Goal: Communication & Community: Share content

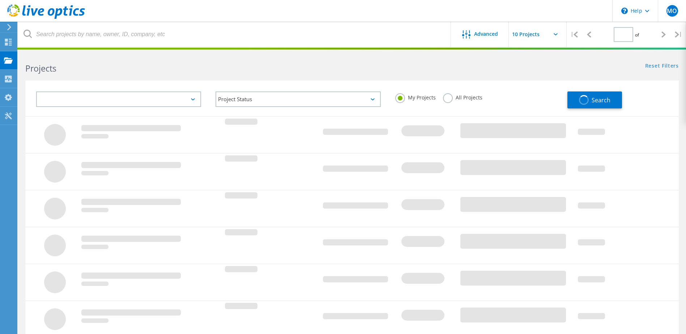
type input "1"
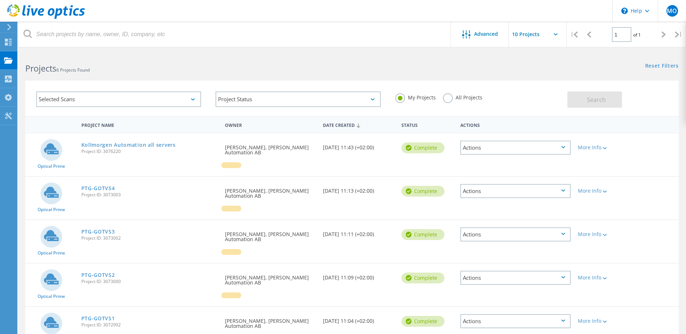
click at [416, 147] on div "Complete" at bounding box center [423, 148] width 43 height 11
click at [586, 148] on div "More Info" at bounding box center [600, 147] width 45 height 5
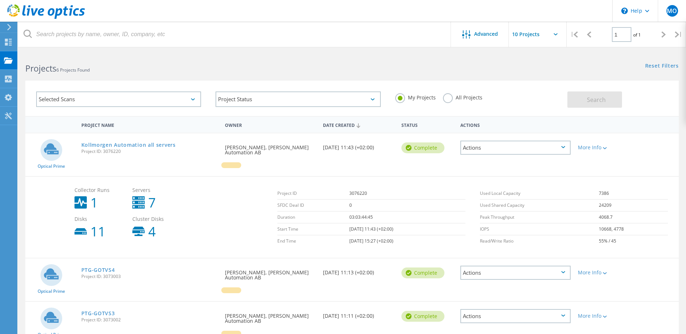
click at [561, 149] on div "Actions" at bounding box center [516, 148] width 110 height 14
click at [512, 154] on div "Share" at bounding box center [515, 153] width 109 height 11
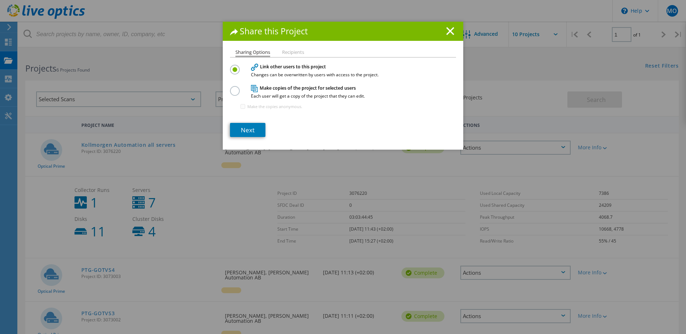
click at [233, 88] on label at bounding box center [236, 87] width 13 height 2
click at [0, 0] on input "radio" at bounding box center [0, 0] width 0 height 0
click at [251, 128] on link "Next" at bounding box center [247, 130] width 35 height 14
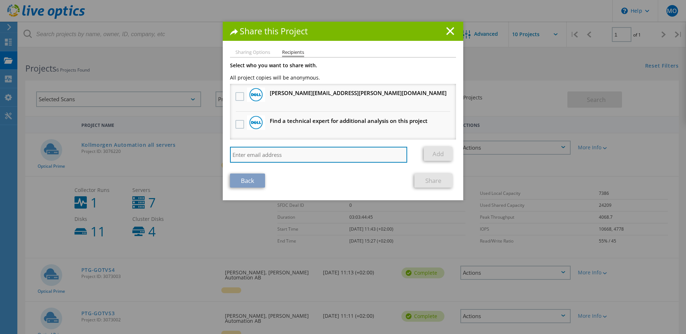
click at [271, 152] on input "search" at bounding box center [318, 155] width 177 height 16
paste input "[PERSON_NAME] <[PERSON_NAME][EMAIL_ADDRESS][DOMAIN_NAME]>"
click at [346, 157] on input "[PERSON_NAME] <[PERSON_NAME][EMAIL_ADDRESS][DOMAIN_NAME]>" at bounding box center [318, 155] width 177 height 16
type input "[PERSON_NAME] <[PERSON_NAME][EMAIL_ADDRESS][DOMAIN_NAME]"
drag, startPoint x: 268, startPoint y: 154, endPoint x: 198, endPoint y: 159, distance: 71.0
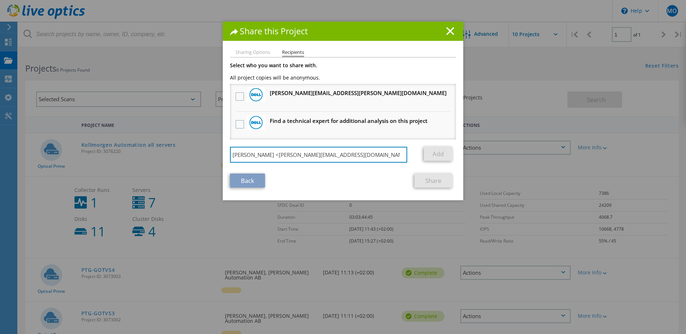
click at [198, 159] on div "Share this Project Sharing Options Recipients Link other users to this project …" at bounding box center [343, 178] width 686 height 313
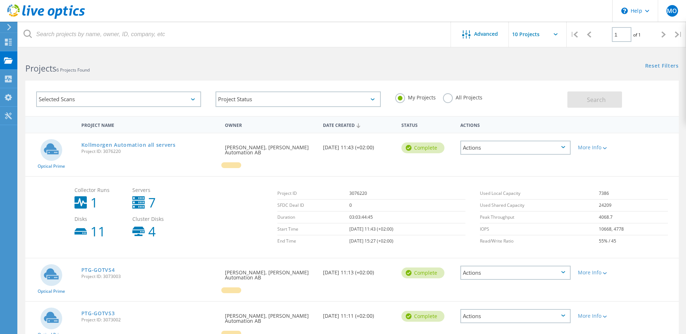
click at [564, 148] on icon at bounding box center [563, 147] width 4 height 2
click at [485, 156] on div "Share" at bounding box center [515, 153] width 109 height 11
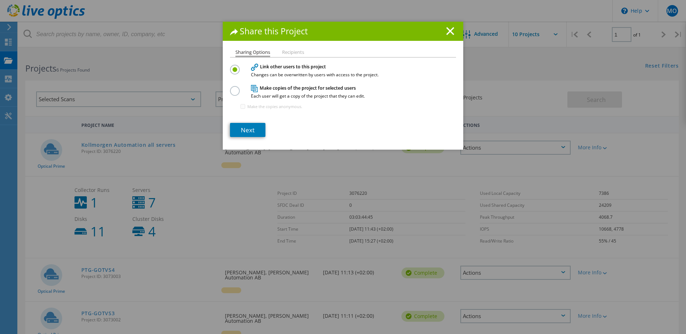
click at [280, 91] on h4 "Make copies of the project for selected users Each user will get a copy of the …" at bounding box center [341, 91] width 181 height 13
click at [251, 127] on link "Next" at bounding box center [247, 130] width 35 height 14
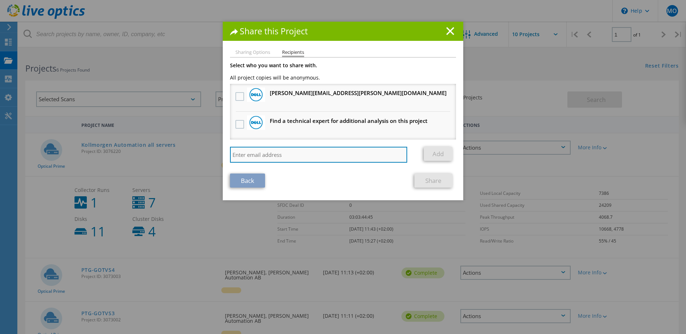
click at [272, 156] on input "search" at bounding box center [318, 155] width 177 height 16
paste input "[PERSON_NAME] <[PERSON_NAME][EMAIL_ADDRESS][DOMAIN_NAME]>"
type input "[EMAIL_ADDRESS][DOMAIN_NAME]"
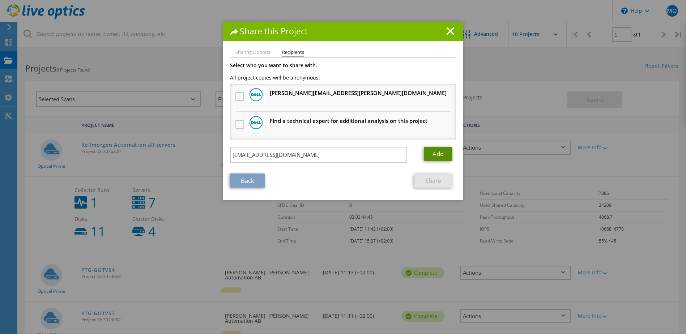
click at [437, 157] on link "Add" at bounding box center [438, 154] width 29 height 14
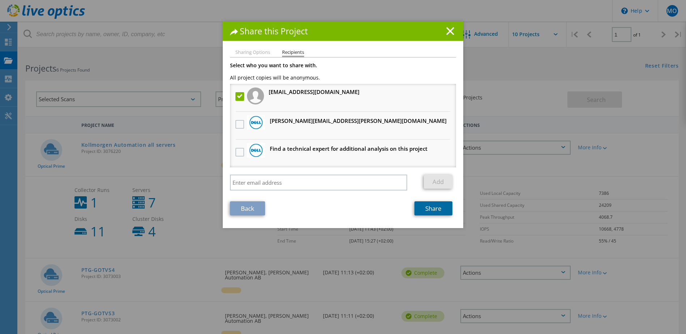
click at [438, 209] on link "Share" at bounding box center [434, 209] width 38 height 14
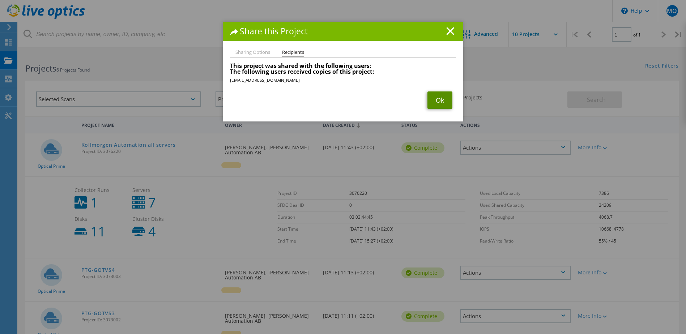
click at [442, 99] on link "Ok" at bounding box center [440, 100] width 25 height 17
